Goal: Find specific page/section: Find specific page/section

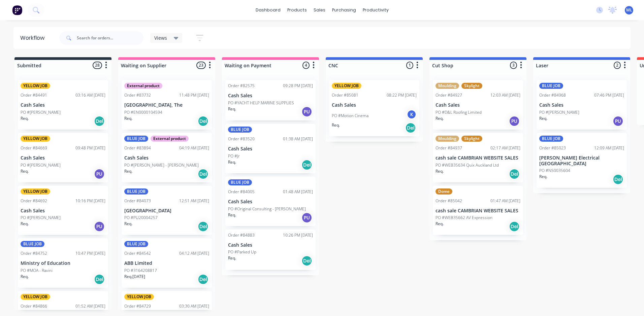
scroll to position [0, 520]
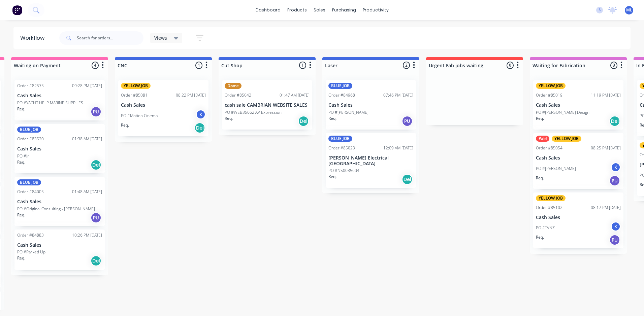
scroll to position [0, 212]
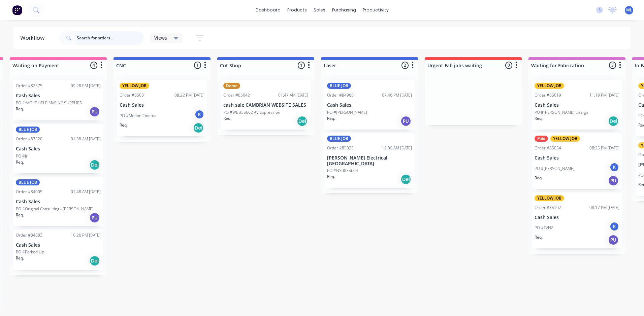
click at [88, 40] on input "text" at bounding box center [110, 37] width 67 height 13
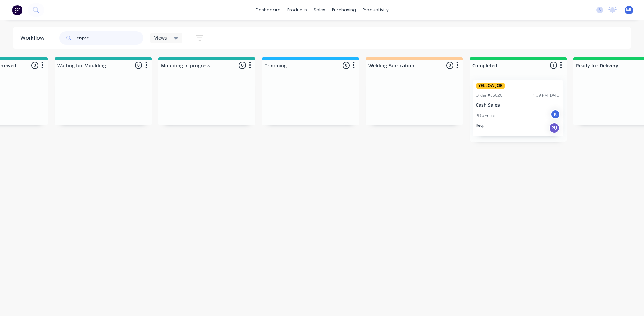
scroll to position [0, 1128]
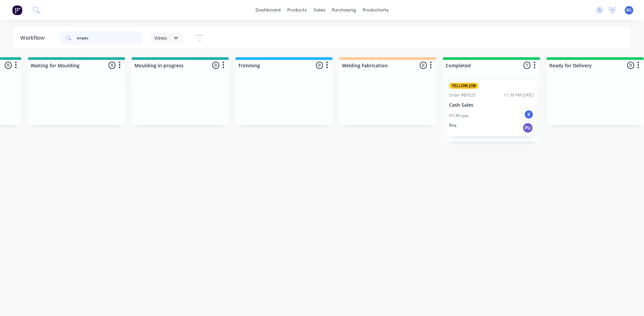
type input "enpac"
click at [493, 120] on div "PO #Enpac K" at bounding box center [491, 115] width 85 height 13
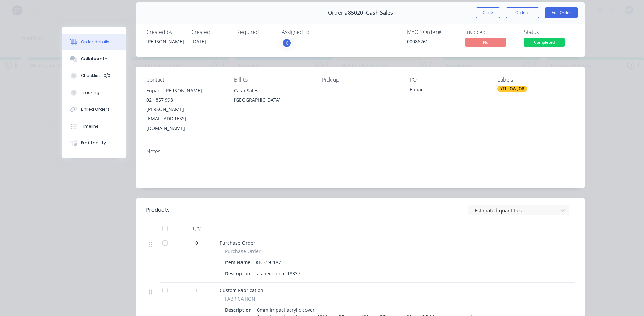
scroll to position [0, 0]
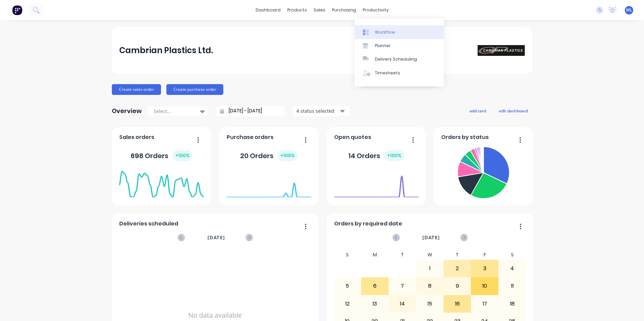
click at [385, 33] on div "Workflow" at bounding box center [385, 32] width 20 height 6
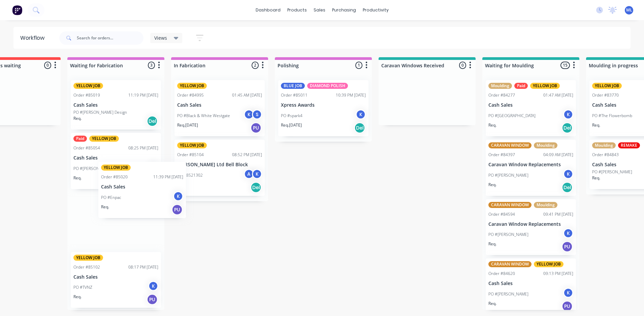
scroll to position [0, 672]
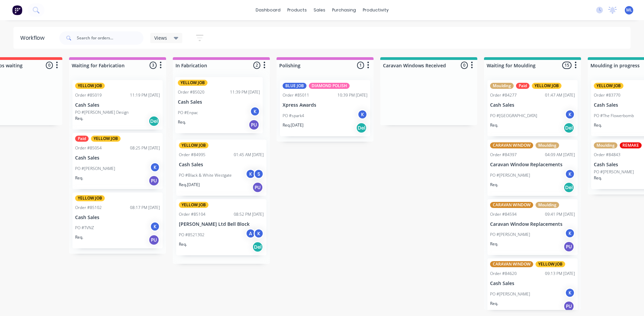
drag, startPoint x: 493, startPoint y: 168, endPoint x: 204, endPoint y: 112, distance: 295.2
click at [204, 112] on div "Submitted 35 Sort By Created date Required date Order number Customer name Most…" at bounding box center [617, 183] width 2589 height 253
